Goal: Task Accomplishment & Management: Manage account settings

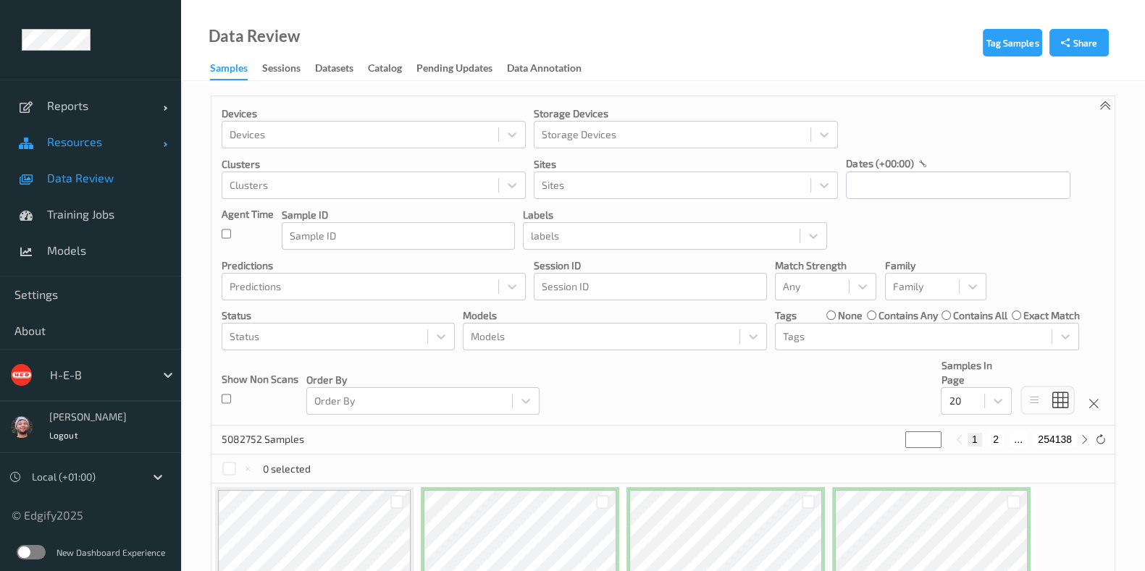
click at [109, 154] on link "Resources" at bounding box center [90, 142] width 181 height 36
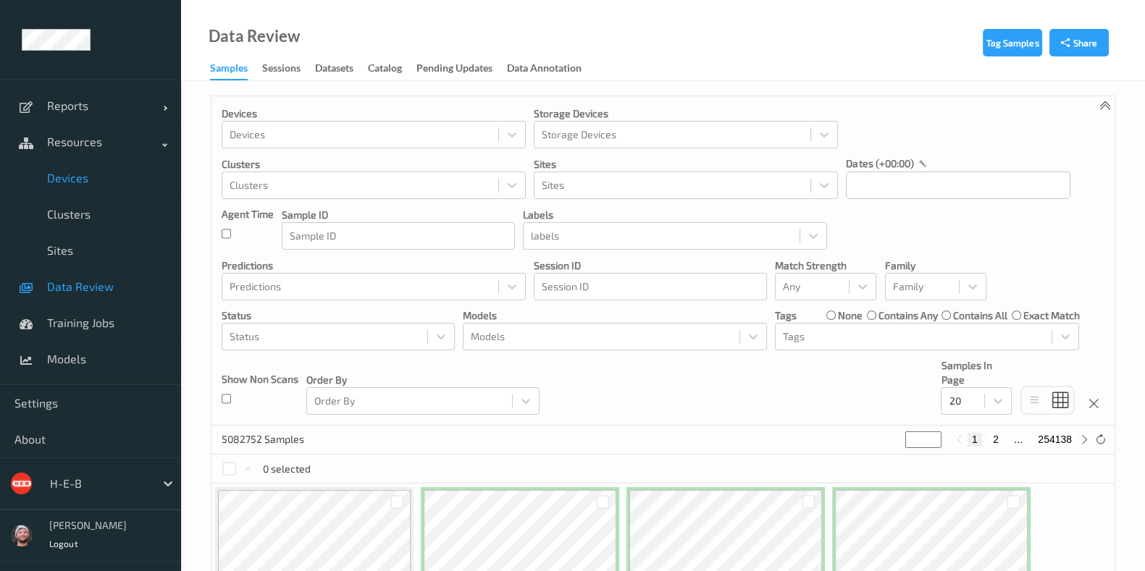
click at [104, 173] on span "Devices" at bounding box center [107, 178] width 120 height 14
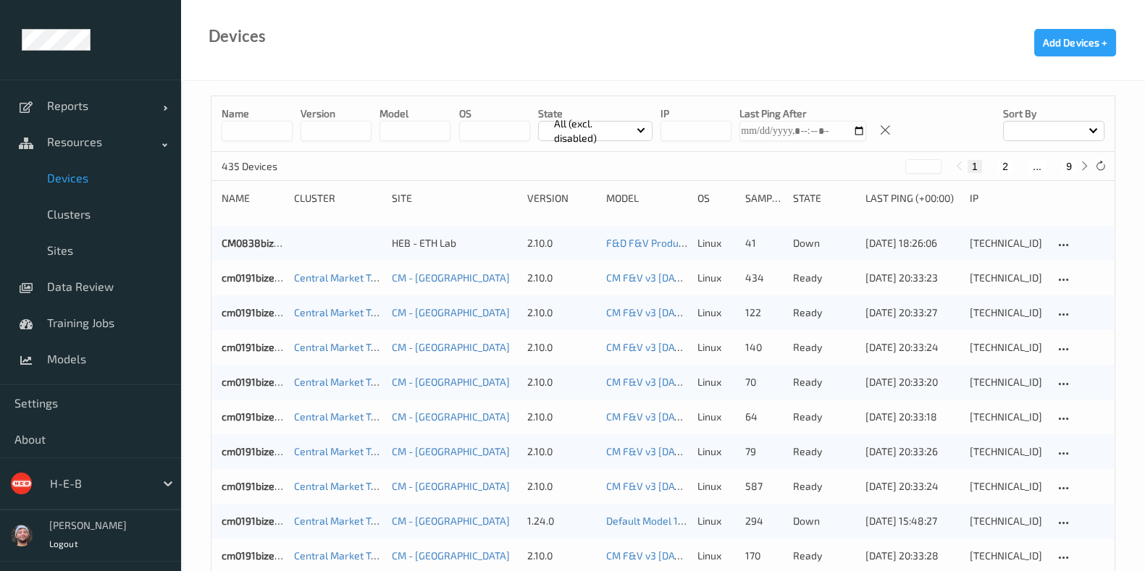
click at [274, 133] on input at bounding box center [257, 131] width 71 height 20
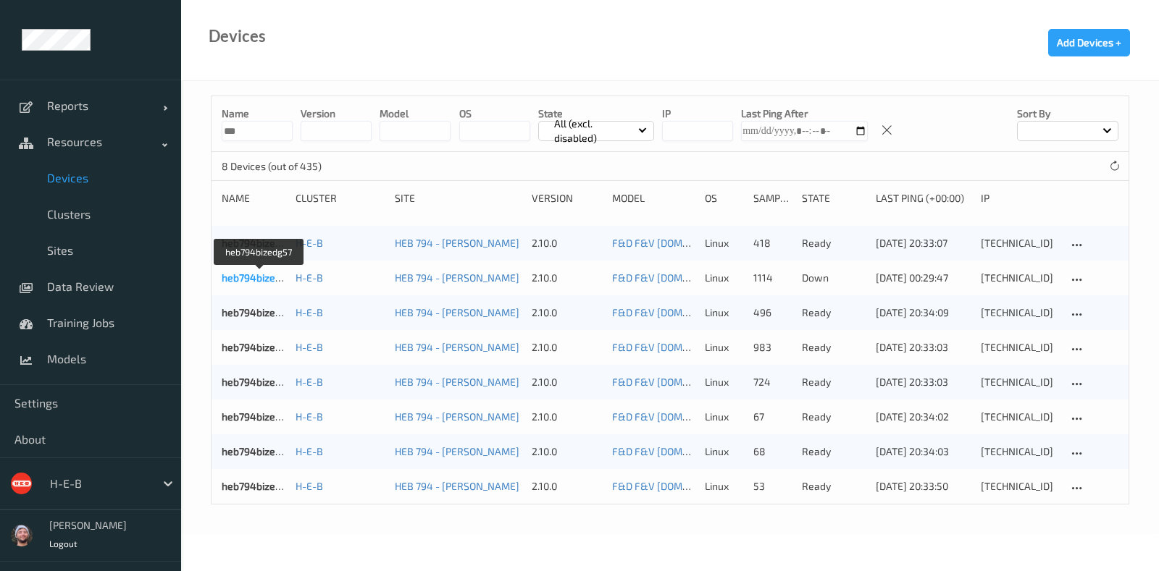
type input "***"
click at [256, 277] on link "heb794bizedg57" at bounding box center [260, 278] width 76 height 12
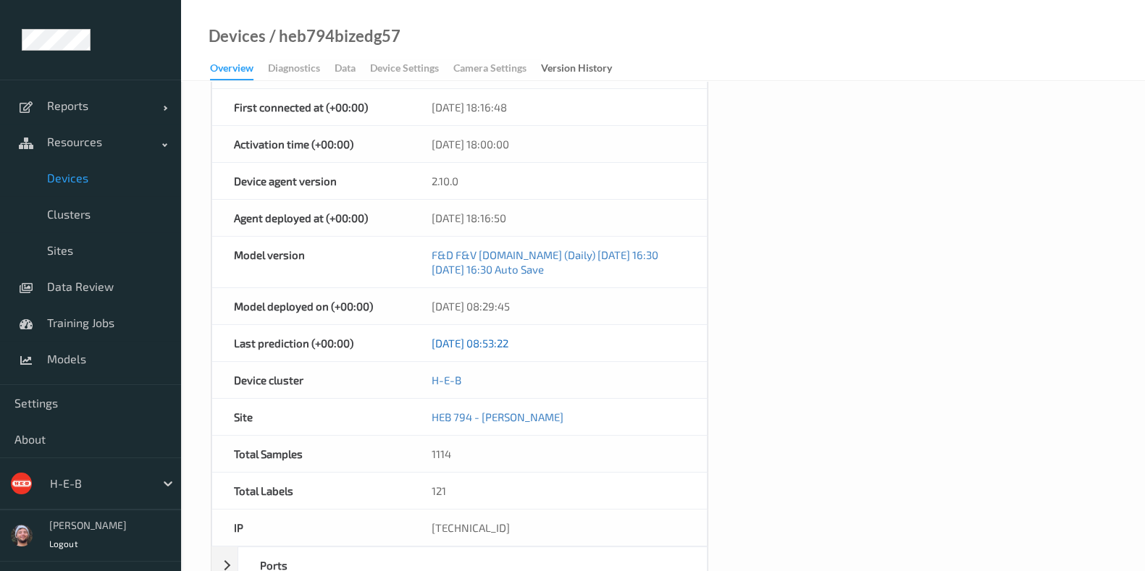
scroll to position [454, 0]
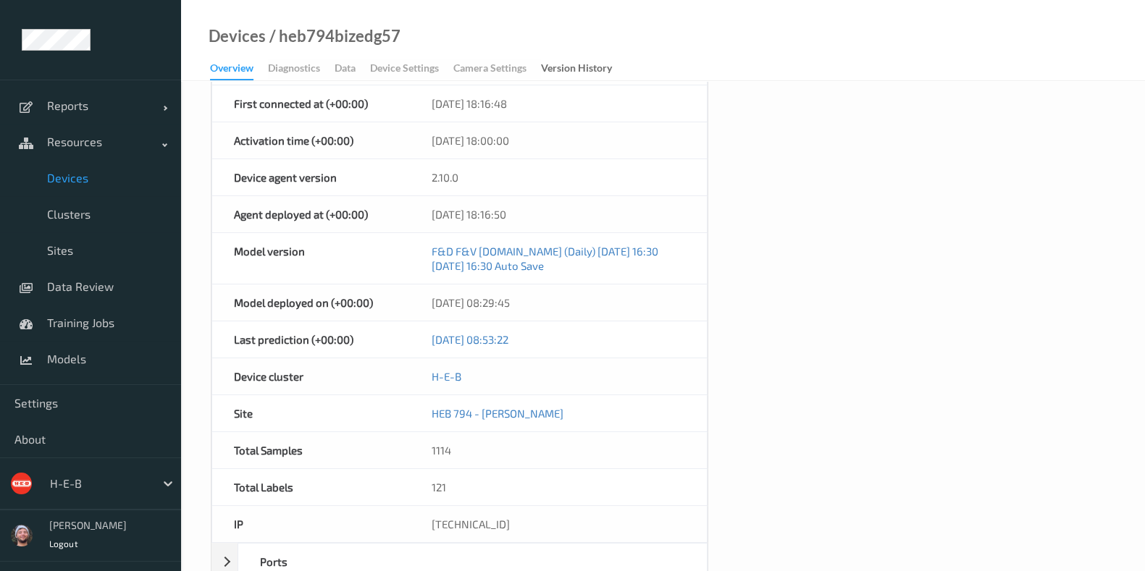
drag, startPoint x: 503, startPoint y: 523, endPoint x: 422, endPoint y: 521, distance: 81.9
click at [422, 521] on div "10.79.42.57" at bounding box center [558, 524] width 297 height 36
copy div "10.79.42.57"
click at [427, 10] on div "Devices / heb794bizedg57 Overview Diagnostics Data Device Settings Camera Setti…" at bounding box center [663, 40] width 964 height 81
copy div "10.79.42.57"
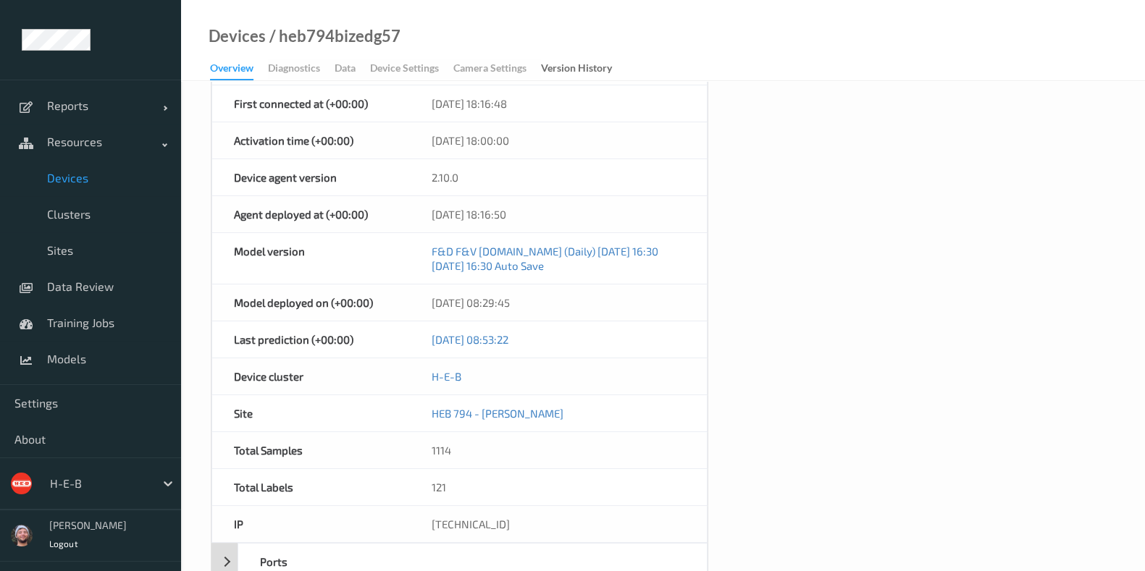
click at [644, 544] on div at bounding box center [566, 562] width 281 height 36
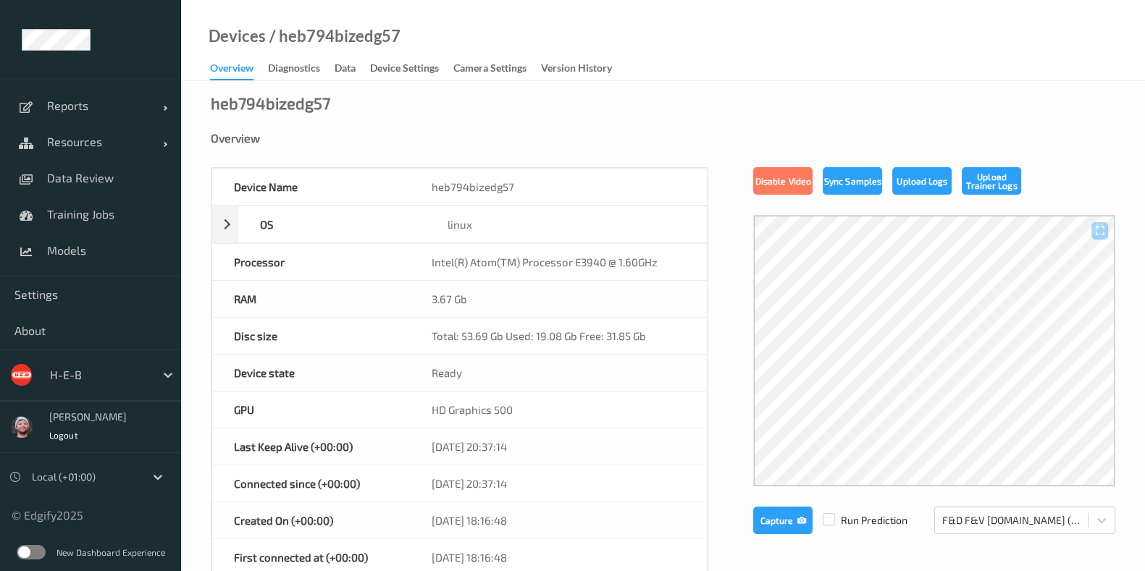
scroll to position [268, 0]
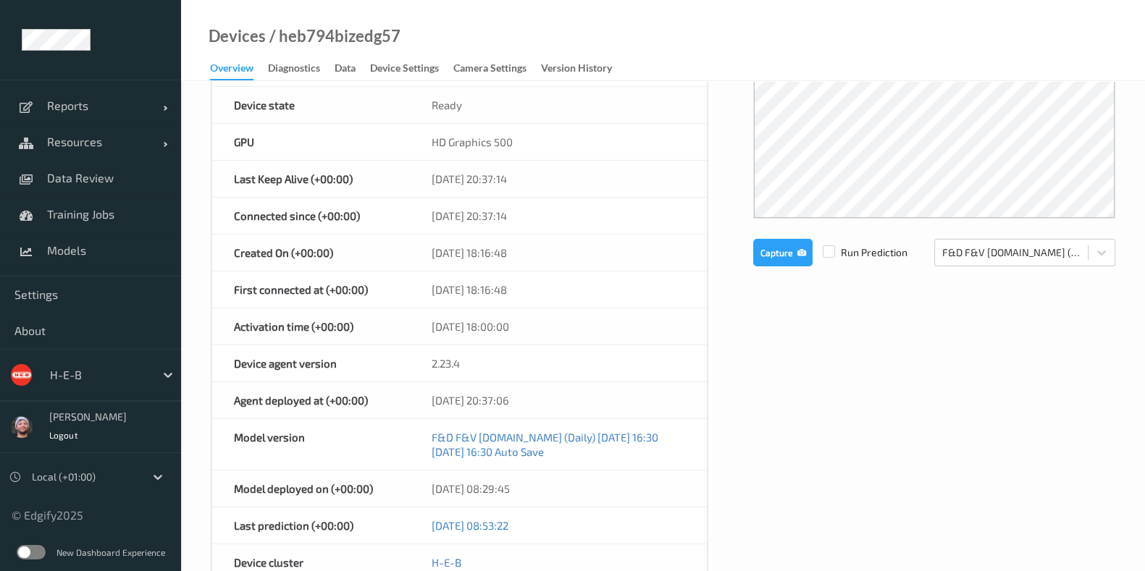
click at [199, 534] on div "heb794bizedg57 Overview Device Name heb794bizedg57 OS linux Platform debian Pla…" at bounding box center [663, 390] width 964 height 1155
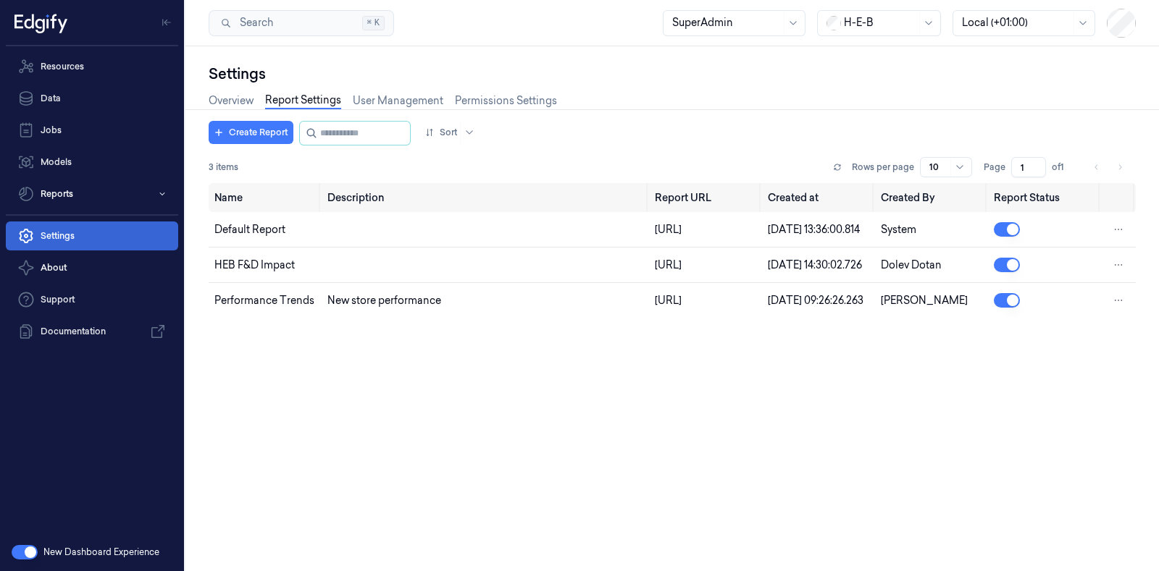
click at [106, 237] on link "Settings" at bounding box center [92, 236] width 172 height 29
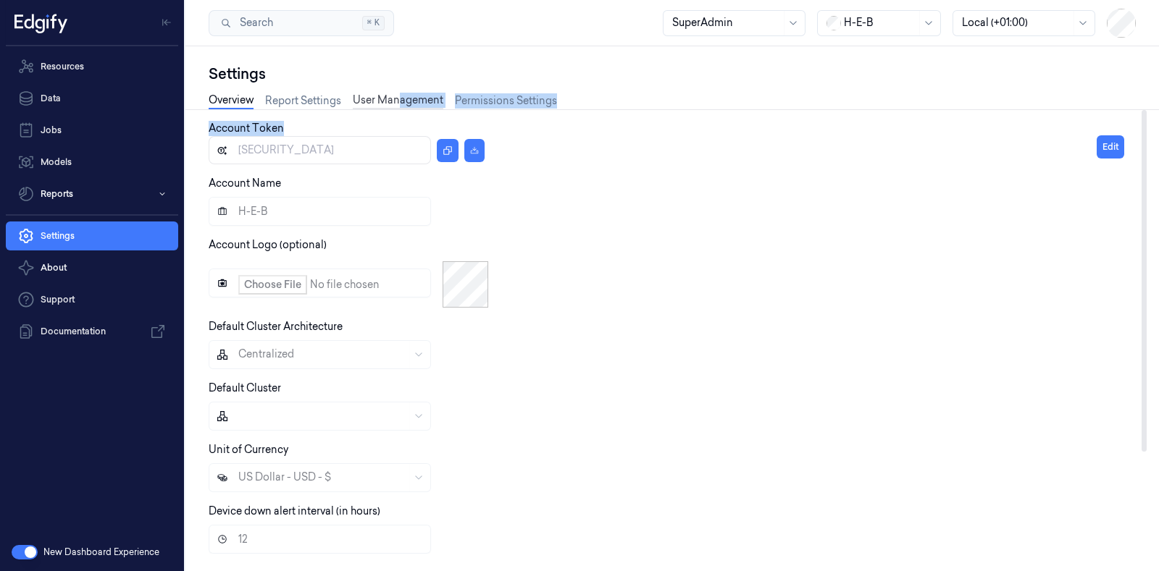
drag, startPoint x: 383, startPoint y: 112, endPoint x: 406, endPoint y: 96, distance: 27.7
click at [406, 96] on div "Settings Overview Report Settings User Management Permissions Settings Account …" at bounding box center [672, 309] width 927 height 490
click at [406, 96] on link "User Management" at bounding box center [398, 101] width 91 height 17
